Goal: Task Accomplishment & Management: Manage account settings

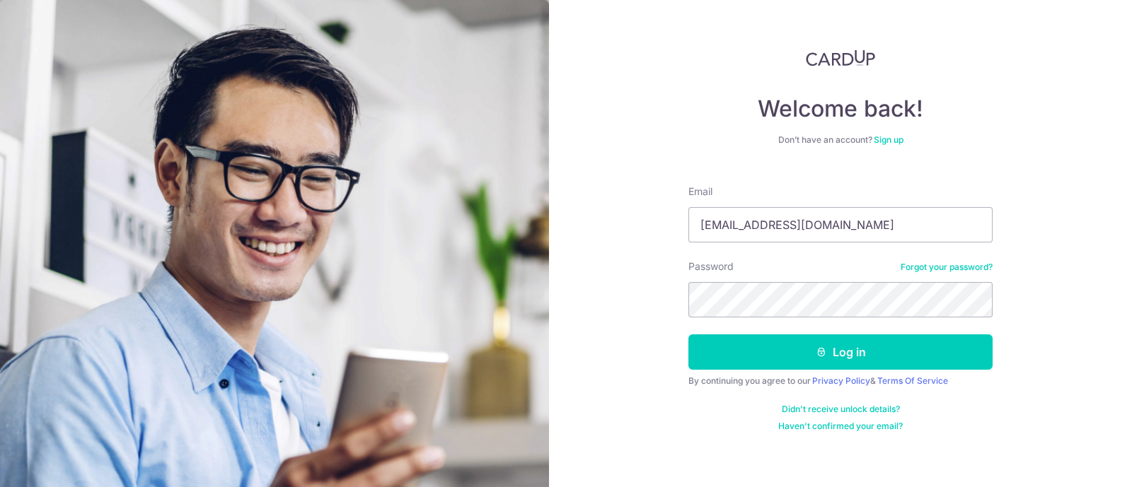
click at [688, 335] on button "Log in" at bounding box center [840, 352] width 304 height 35
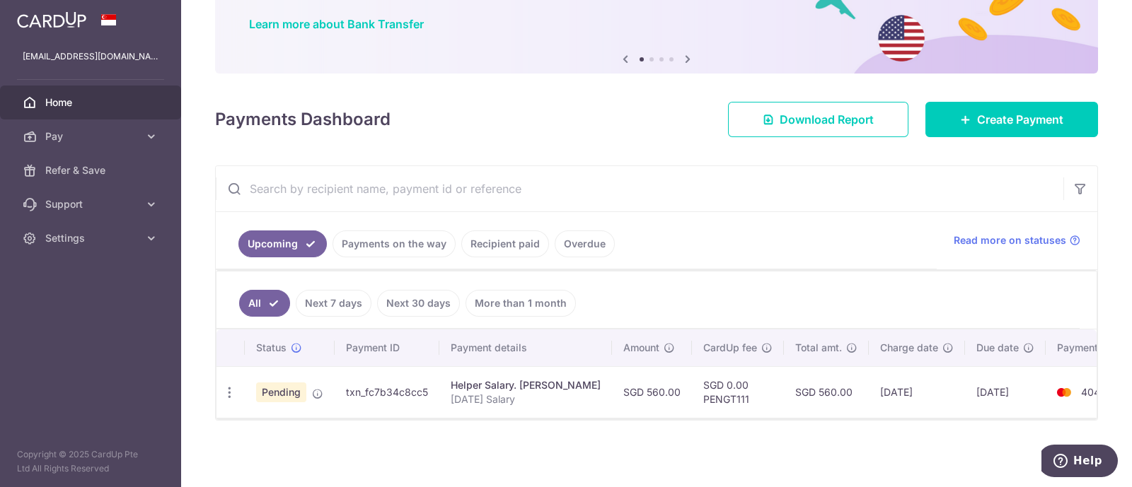
click at [911, 420] on div "× Pause Schedule Pause all future payments in this series Pause just this one p…" at bounding box center [656, 243] width 951 height 487
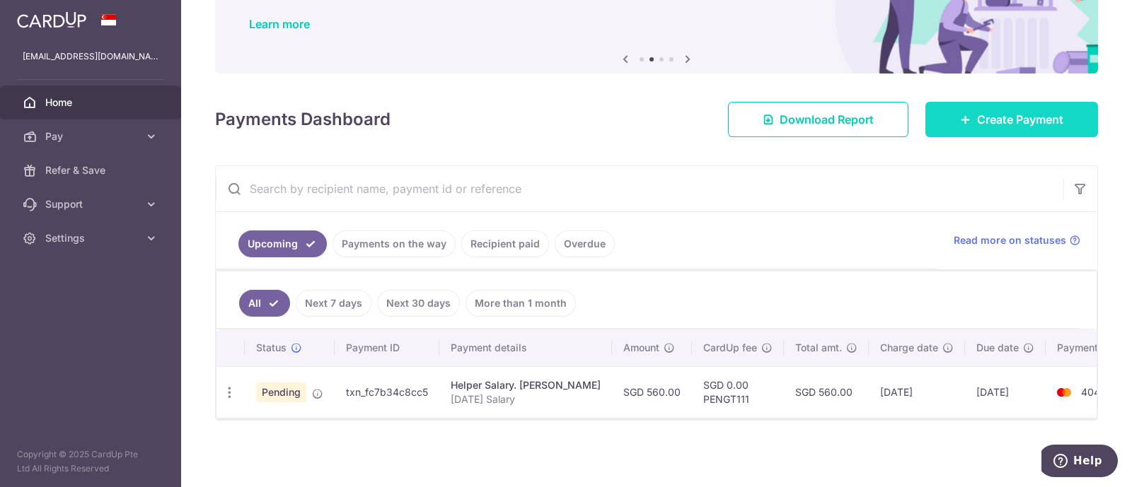
click at [933, 107] on link "Create Payment" at bounding box center [1011, 119] width 173 height 35
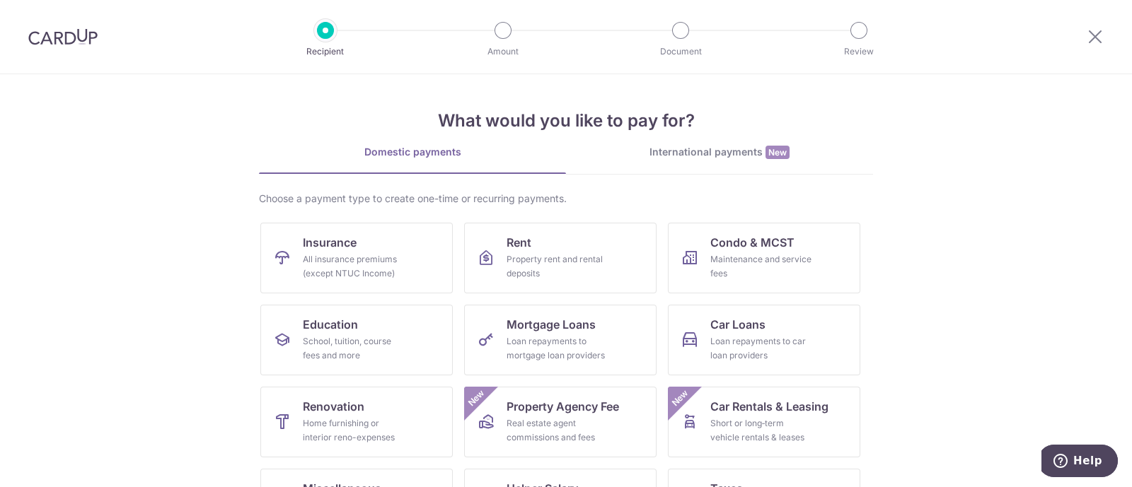
scroll to position [145, 0]
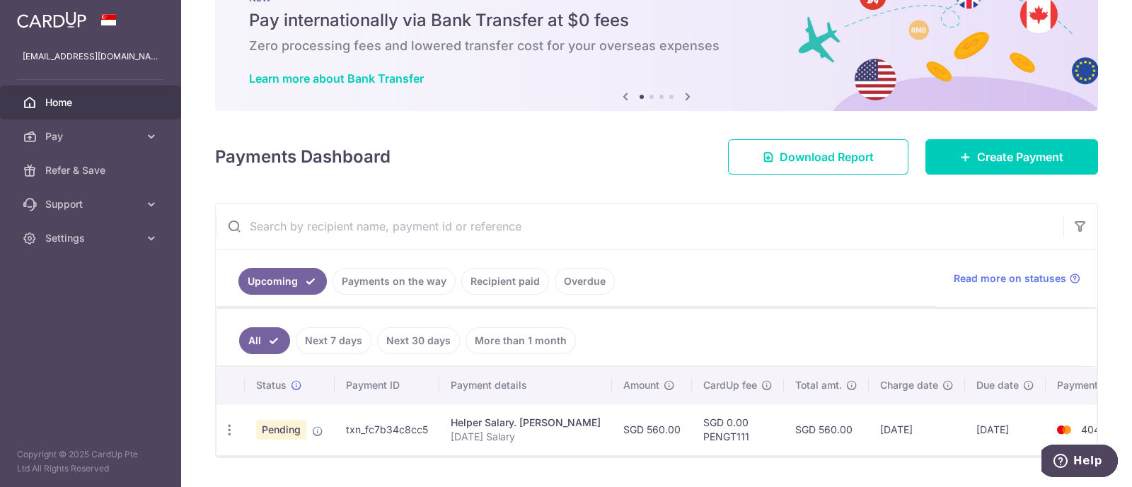
scroll to position [96, 0]
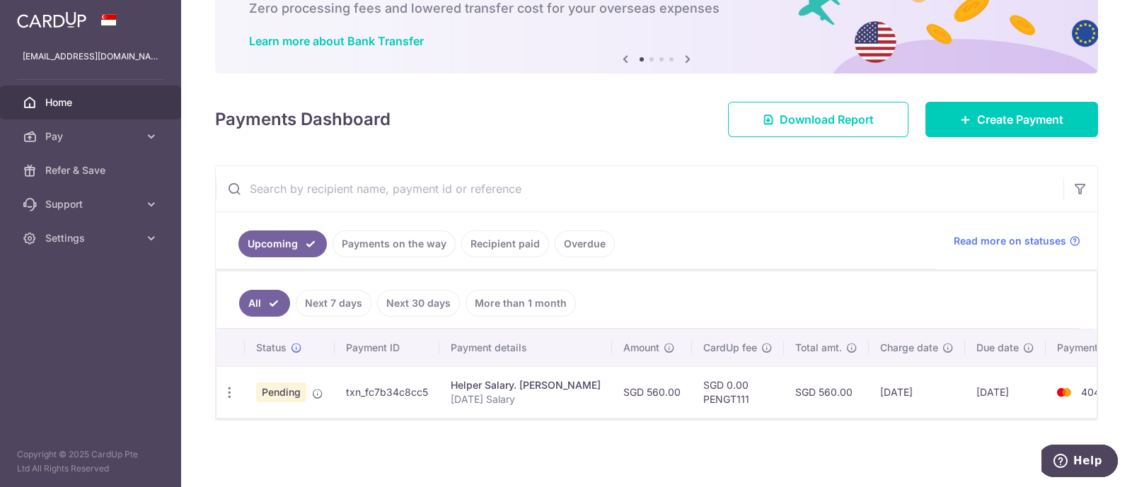
click at [408, 243] on link "Payments on the way" at bounding box center [394, 244] width 123 height 27
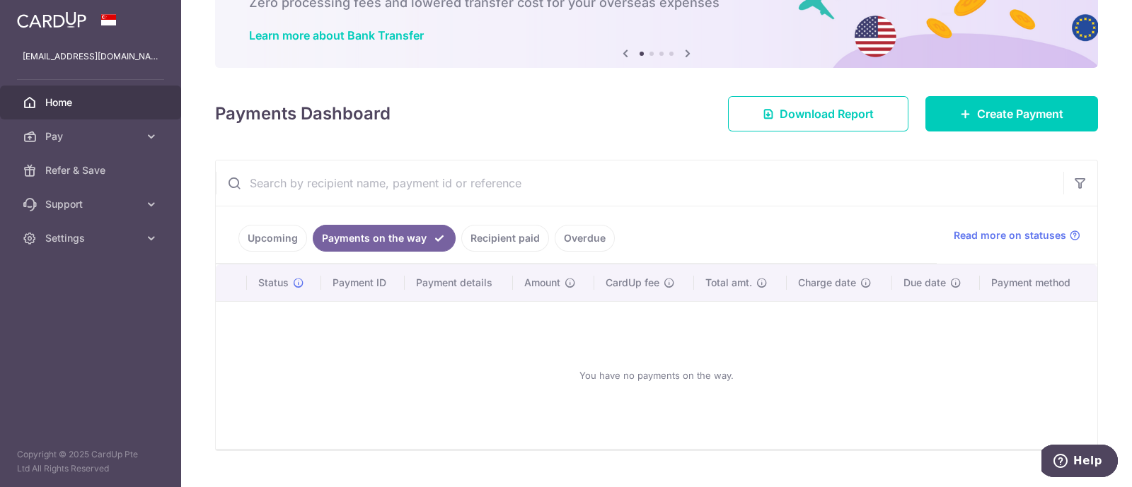
click at [267, 243] on link "Upcoming" at bounding box center [272, 238] width 69 height 27
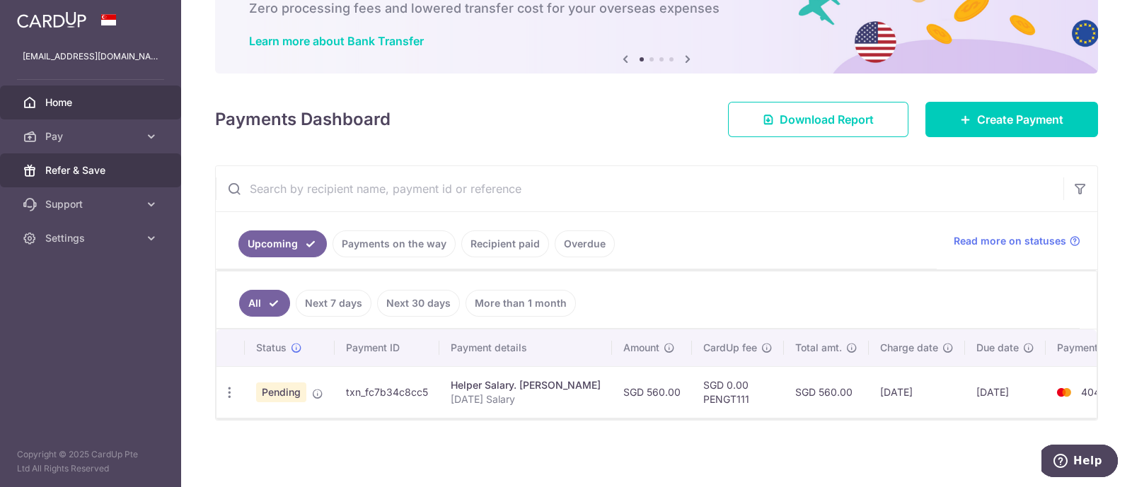
click at [106, 168] on span "Refer & Save" at bounding box center [91, 170] width 93 height 14
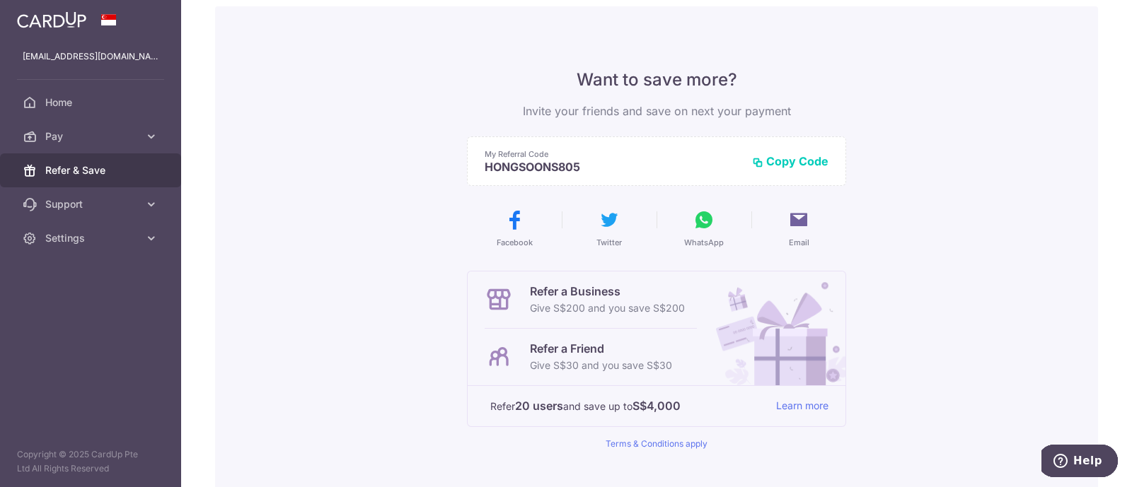
scroll to position [45, 0]
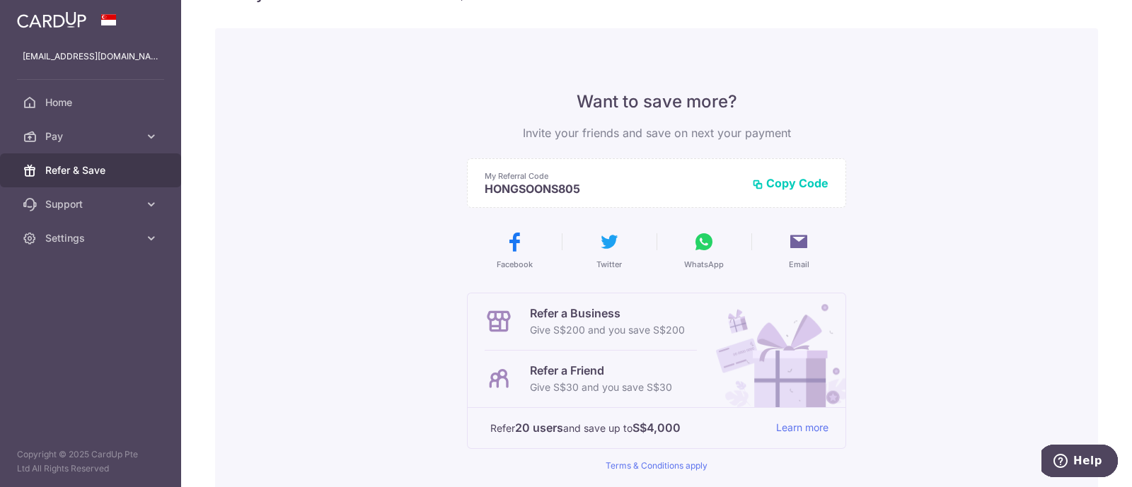
click at [581, 180] on p "My Referral Code" at bounding box center [613, 176] width 256 height 11
drag, startPoint x: 579, startPoint y: 185, endPoint x: 477, endPoint y: 192, distance: 102.8
click at [477, 192] on div "My Referral Code HONGSOONS805 Copy Code Copied" at bounding box center [656, 183] width 379 height 50
click at [1013, 215] on div "Want to save more? Invite your friends and save on next your payment My Referra…" at bounding box center [656, 313] width 883 height 571
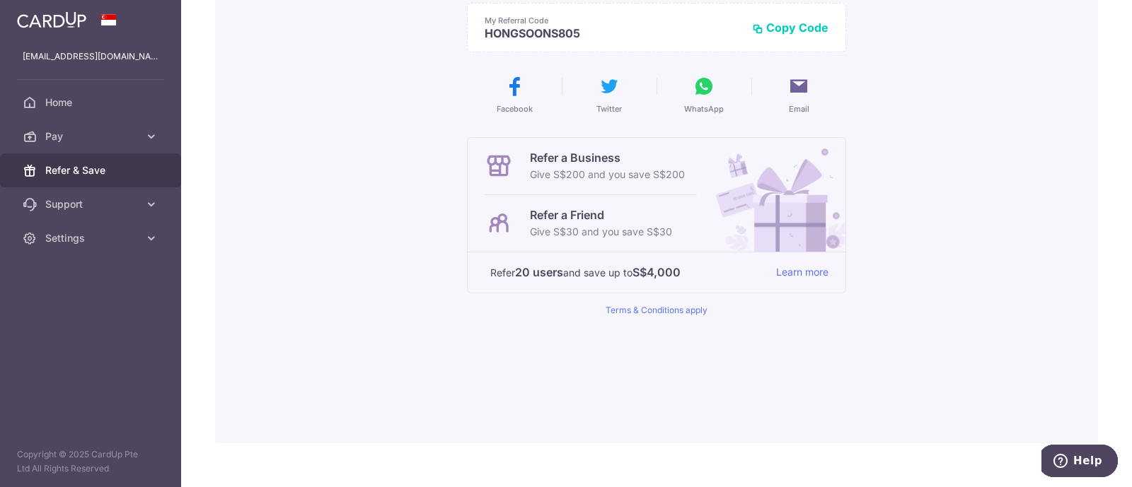
scroll to position [222, 0]
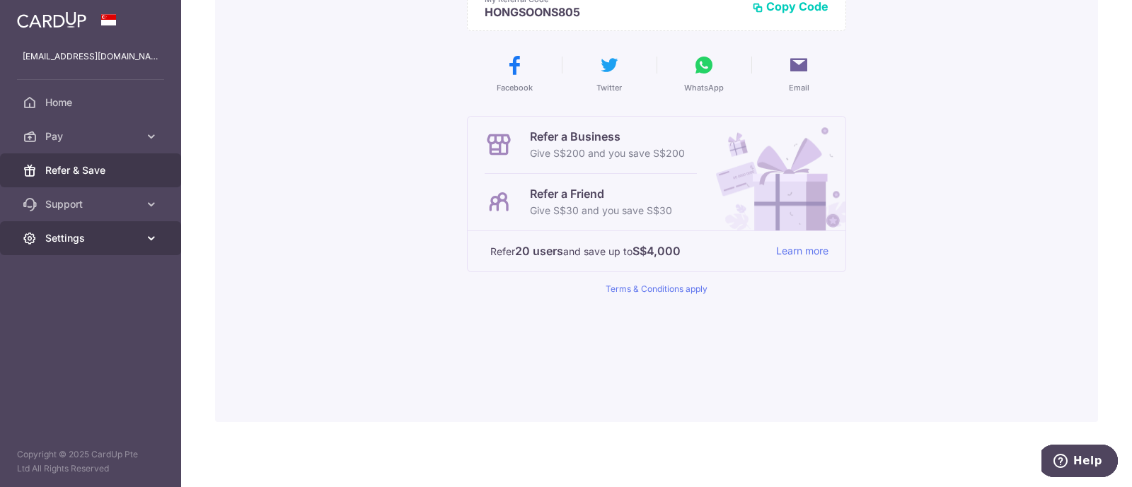
click at [68, 245] on span "Settings" at bounding box center [91, 238] width 93 height 14
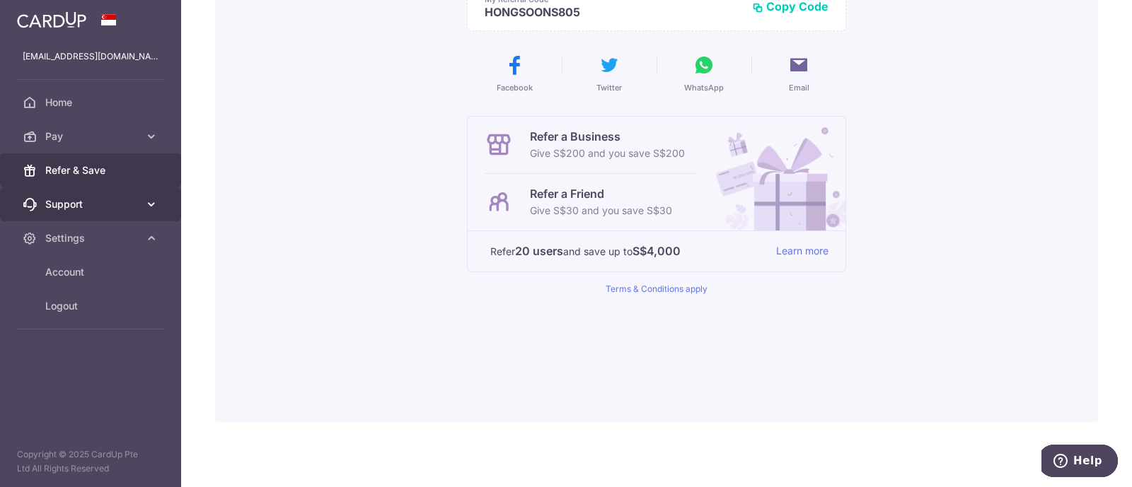
click at [91, 197] on span "Support" at bounding box center [91, 204] width 93 height 14
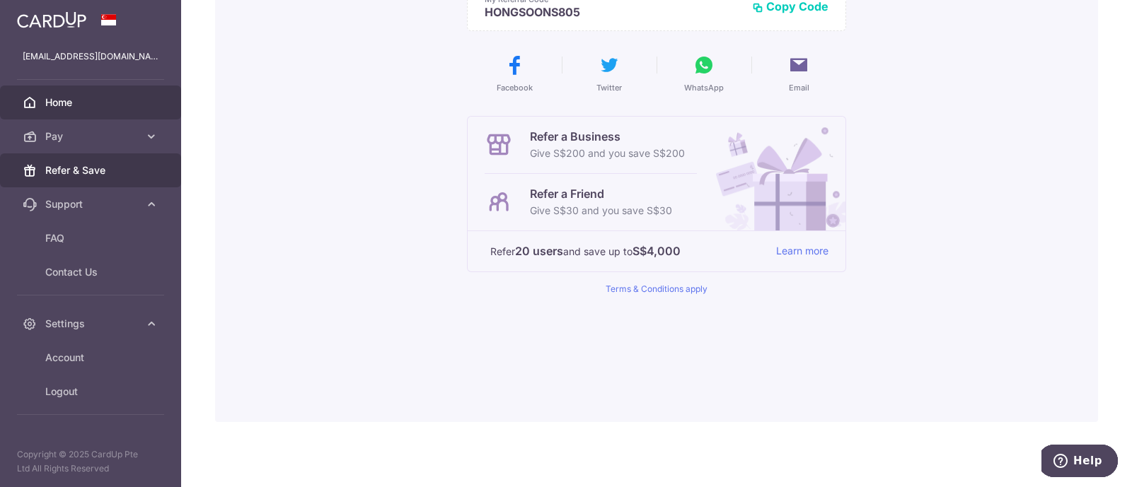
click at [108, 98] on span "Home" at bounding box center [91, 103] width 93 height 14
